Goal: Use online tool/utility

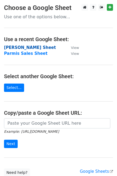
click at [16, 48] on strong "[PERSON_NAME] Sheet" at bounding box center [30, 47] width 52 height 5
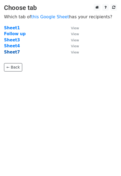
click at [13, 52] on strong "Sheet7" at bounding box center [12, 52] width 16 height 5
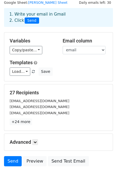
scroll to position [53, 0]
